Goal: Task Accomplishment & Management: Manage account settings

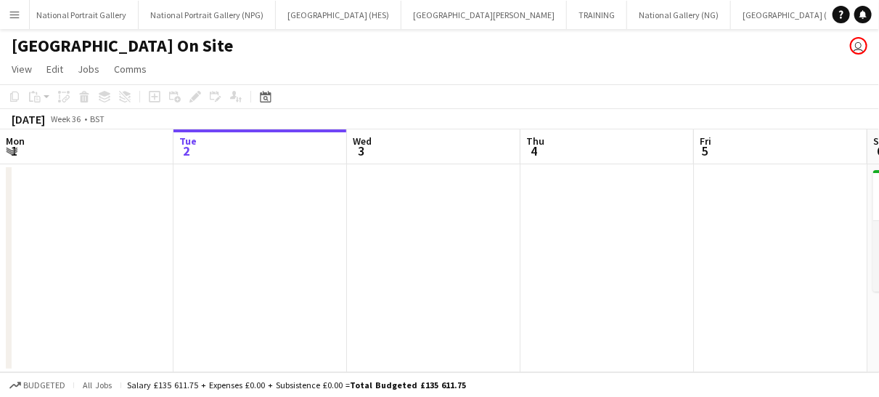
scroll to position [0, 559]
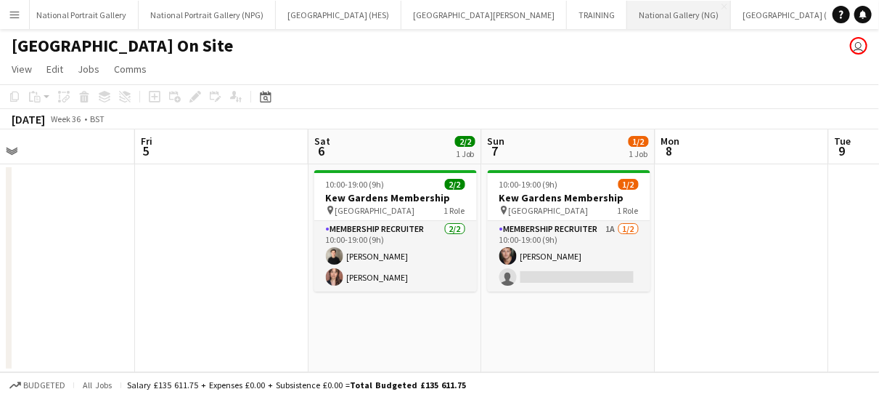
click at [627, 13] on button "National Gallery (NG) Close" at bounding box center [679, 15] width 104 height 28
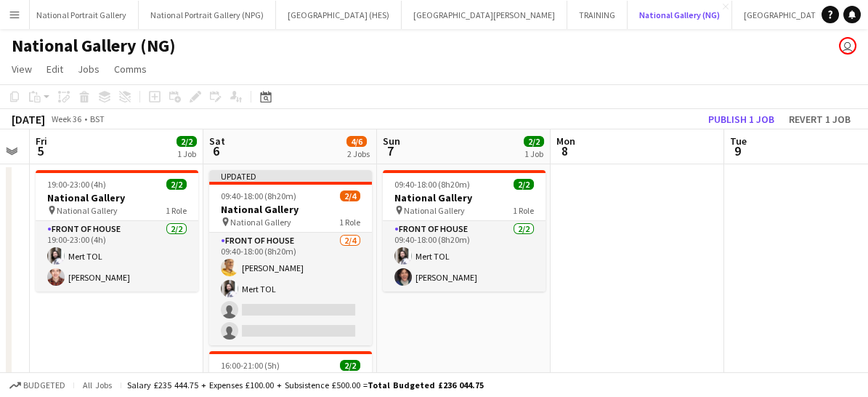
scroll to position [0, 513]
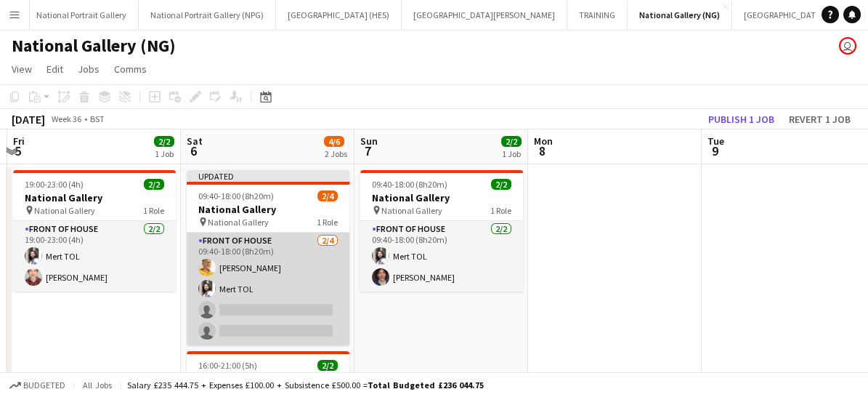
click at [259, 303] on app-card-role "Front of House [DATE] 09:40-18:00 (8h20m) [PERSON_NAME] single-neutral-actions …" at bounding box center [268, 288] width 163 height 113
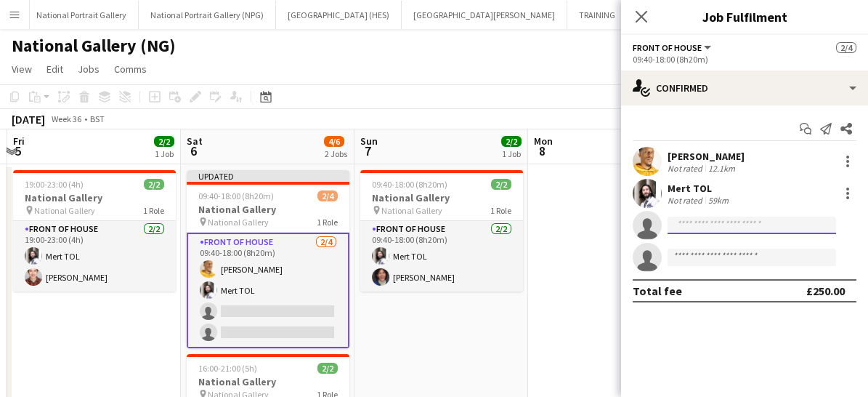
click at [683, 220] on input at bounding box center [751, 224] width 168 height 17
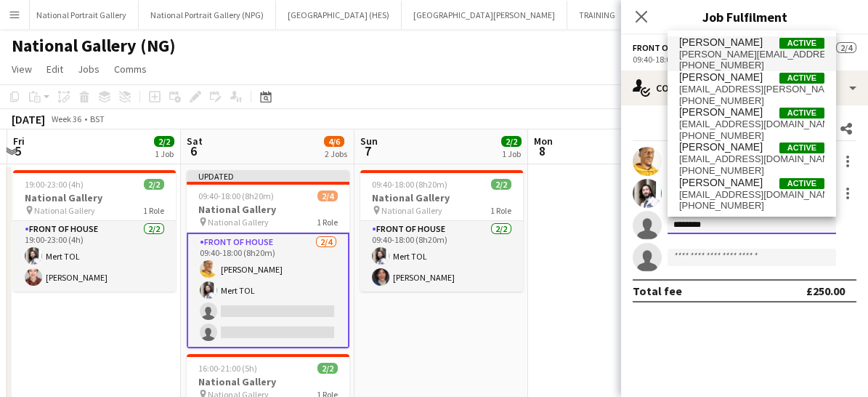
type input "*******"
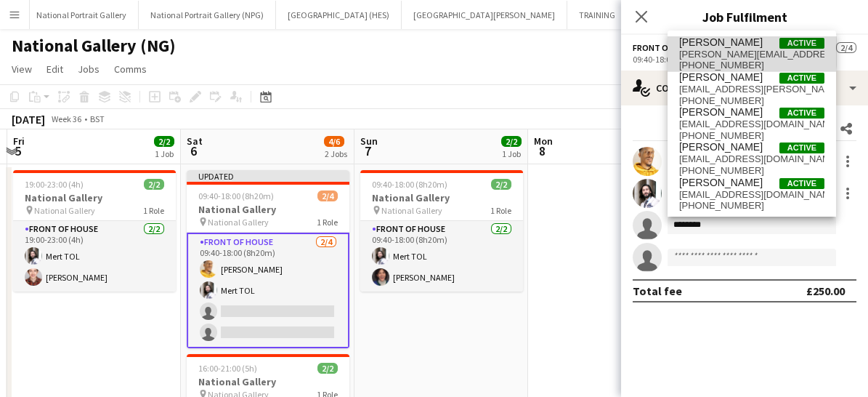
click at [695, 52] on span "[PERSON_NAME][EMAIL_ADDRESS][PERSON_NAME][DOMAIN_NAME]" at bounding box center [751, 55] width 145 height 12
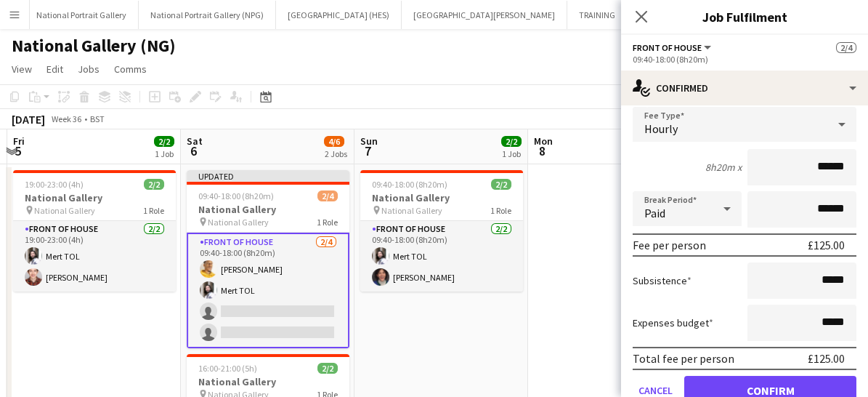
scroll to position [166, 0]
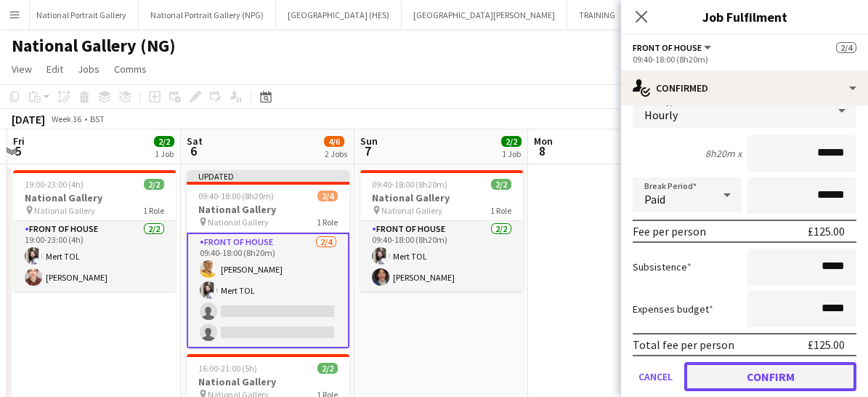
click at [716, 373] on button "Confirm" at bounding box center [770, 376] width 172 height 29
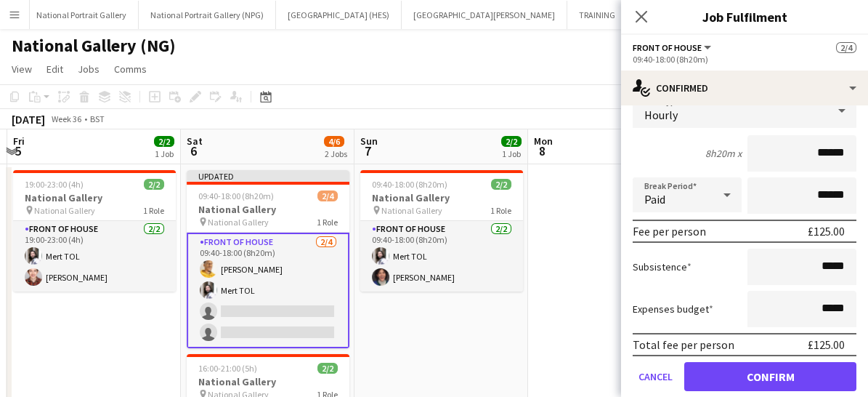
scroll to position [0, 0]
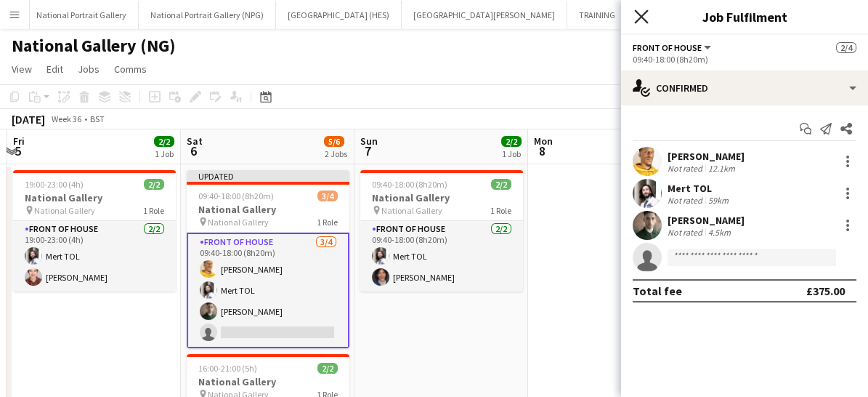
click at [641, 20] on icon "Close pop-in" at bounding box center [641, 16] width 14 height 14
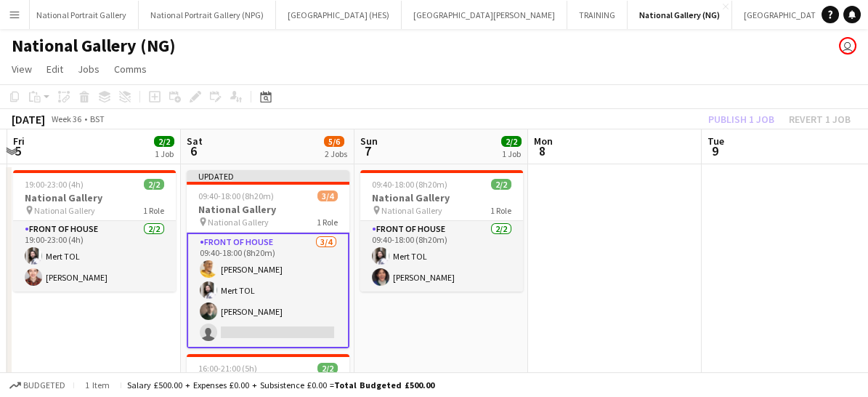
click at [300, 290] on app-card-role "Front of House [DATE] 09:40-18:00 (8h20m) [PERSON_NAME] TOL [PERSON_NAME] singl…" at bounding box center [268, 289] width 163 height 115
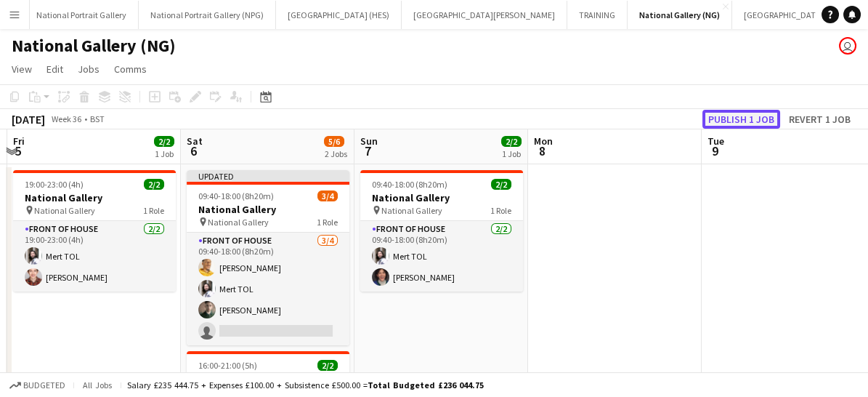
click at [754, 116] on button "Publish 1 job" at bounding box center [741, 119] width 78 height 19
